Goal: Navigation & Orientation: Find specific page/section

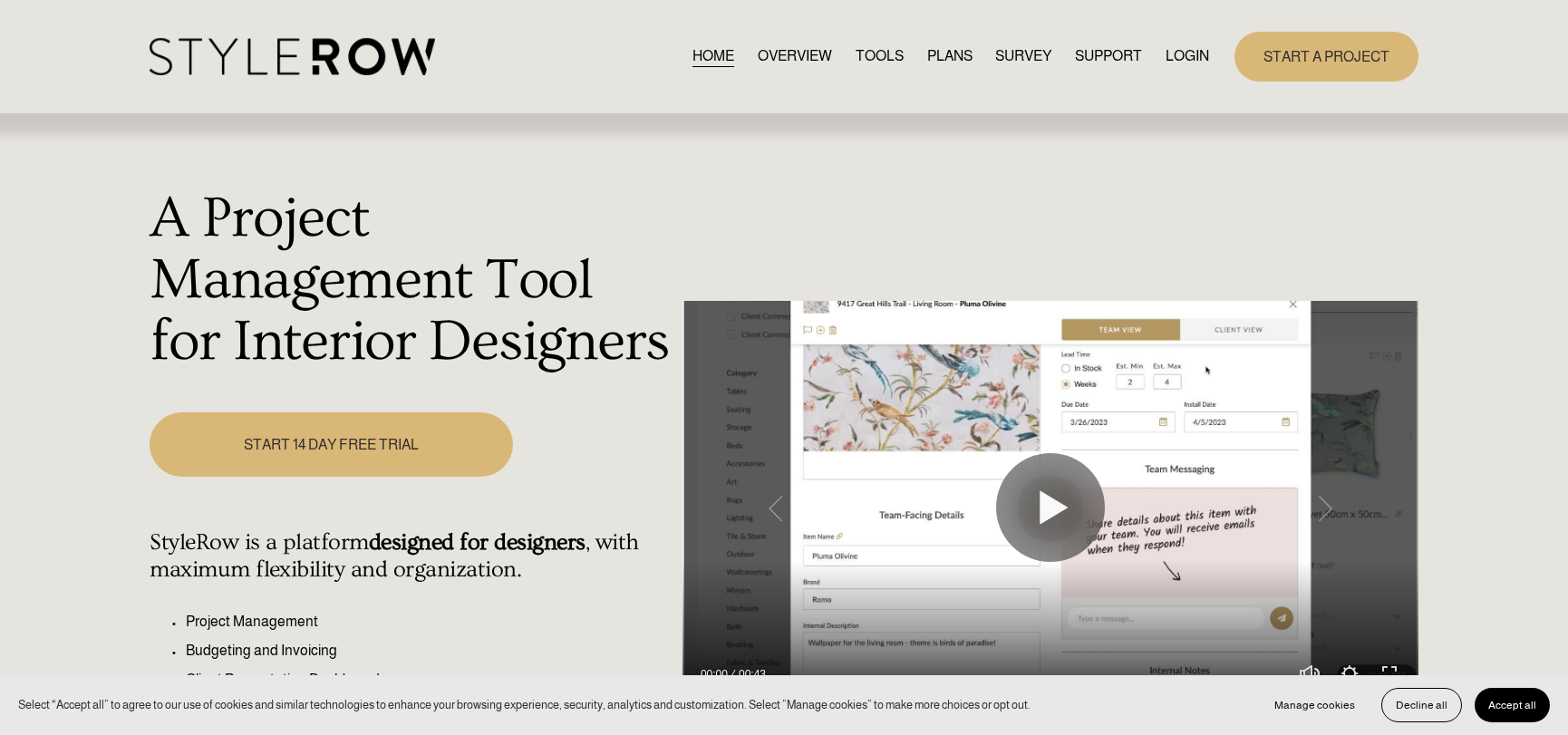
click at [1193, 62] on link "LOGIN" at bounding box center [1188, 57] width 43 height 25
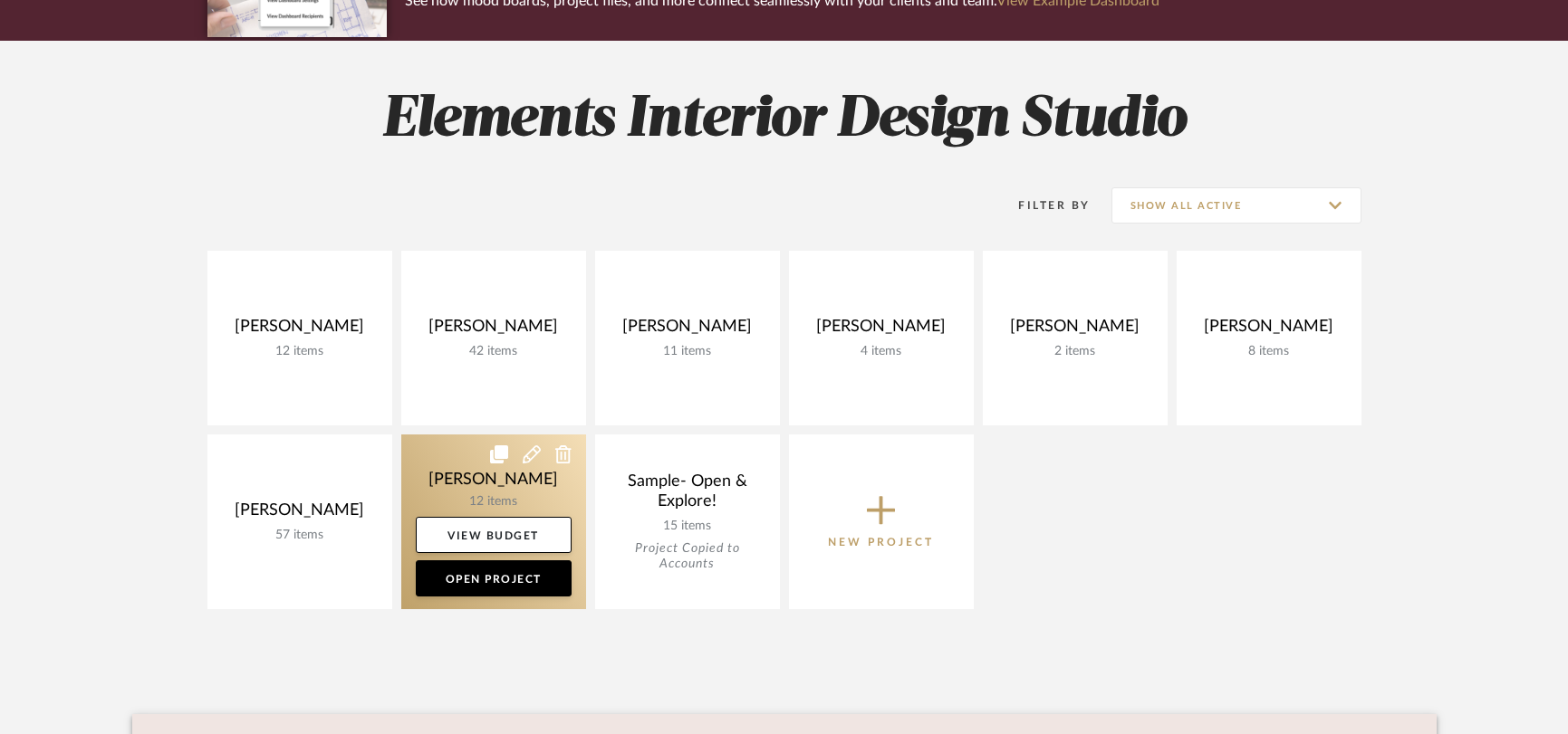
scroll to position [202, 0]
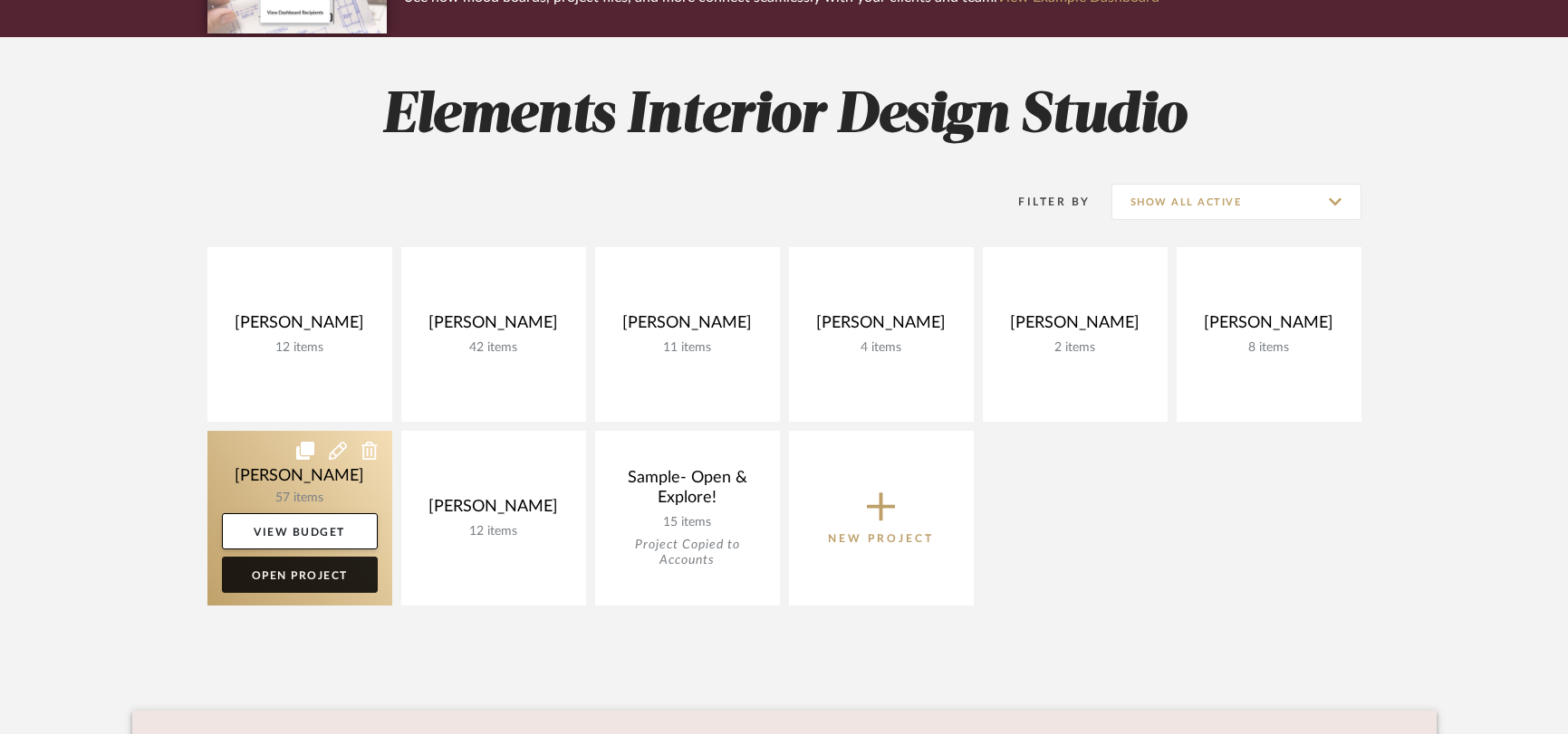
click at [289, 582] on link "Open Project" at bounding box center [299, 575] width 156 height 36
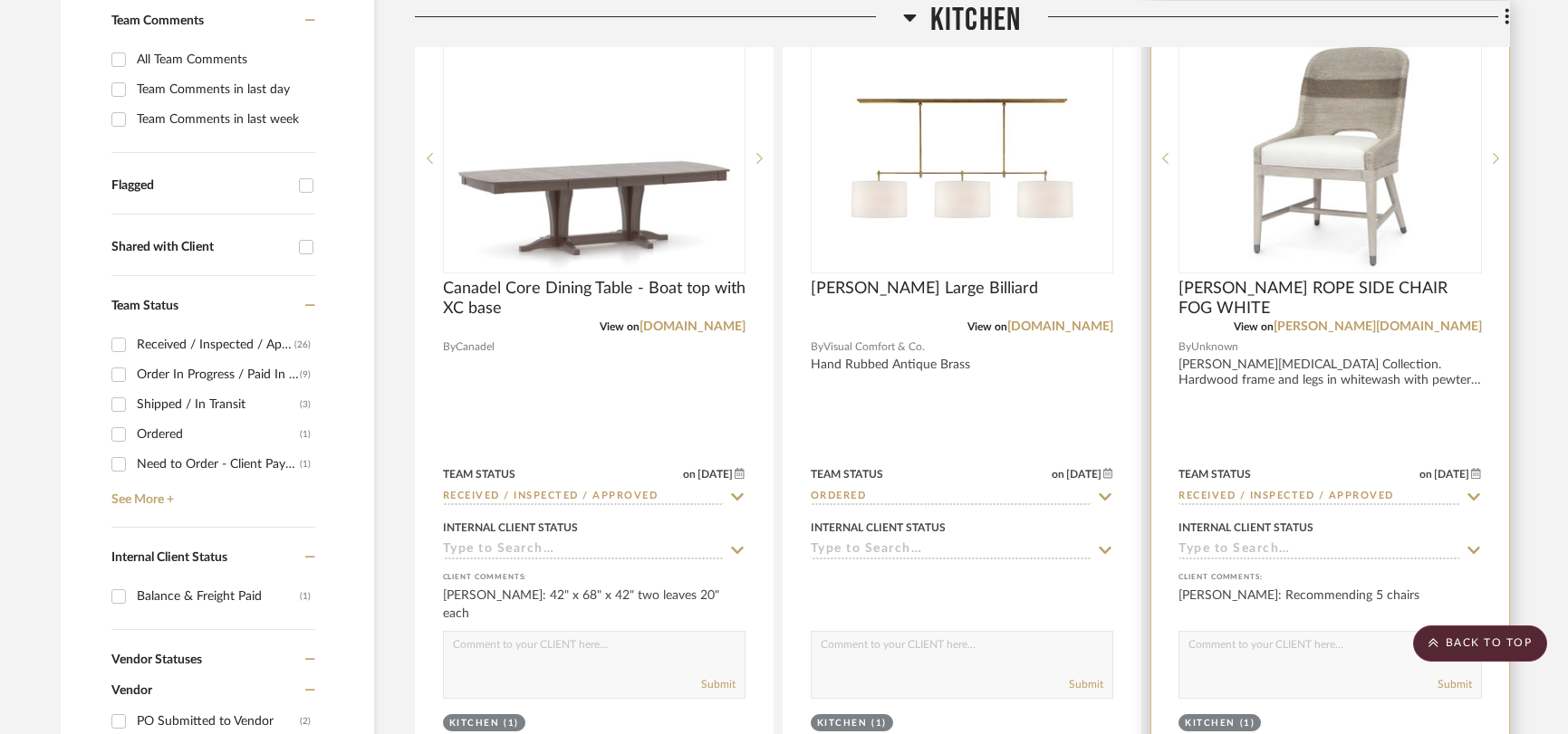
scroll to position [477, 0]
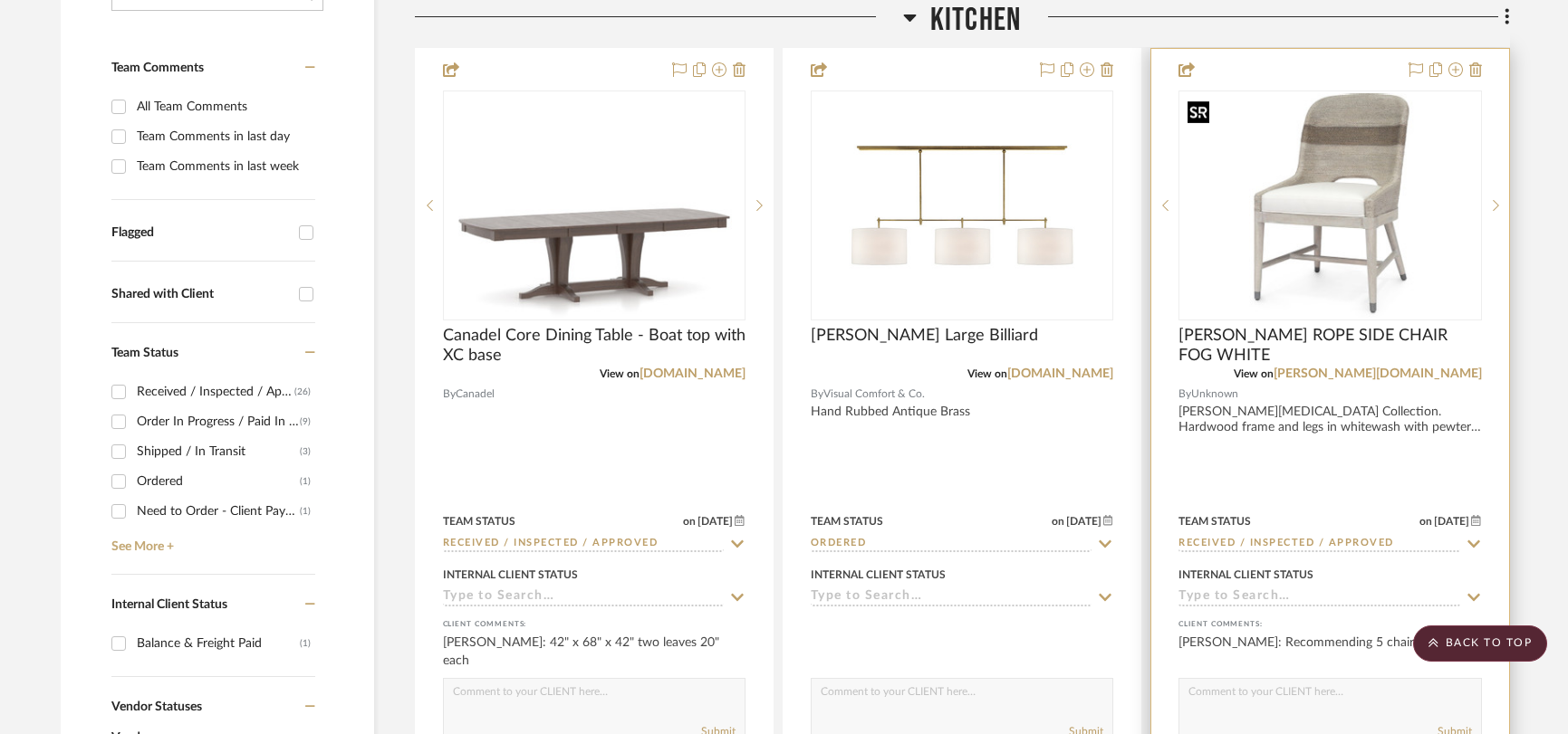
click at [1337, 245] on img "0" at bounding box center [1329, 205] width 299 height 224
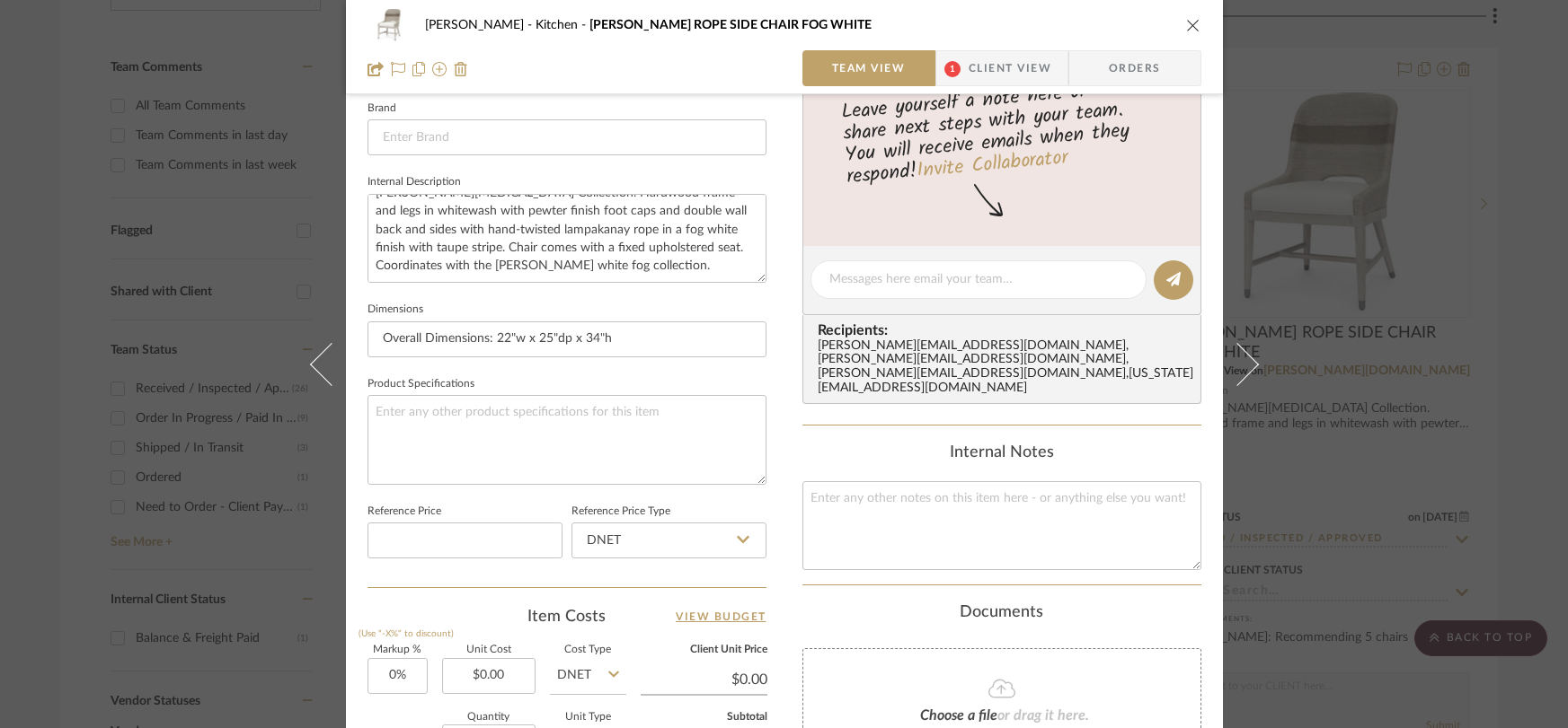
scroll to position [384, 0]
